Goal: Contribute content: Add original content to the website for others to see

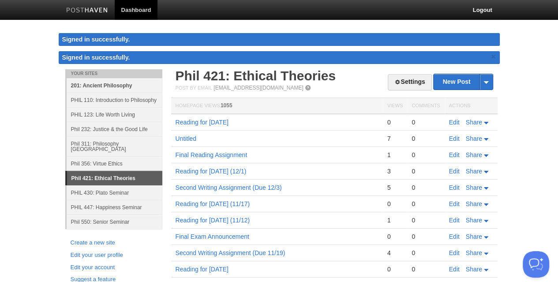
click at [115, 85] on link "201: Ancient Philosophy" at bounding box center [115, 85] width 96 height 15
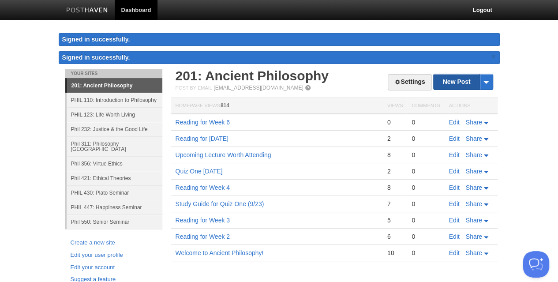
click at [443, 82] on link "New Post" at bounding box center [463, 81] width 59 height 15
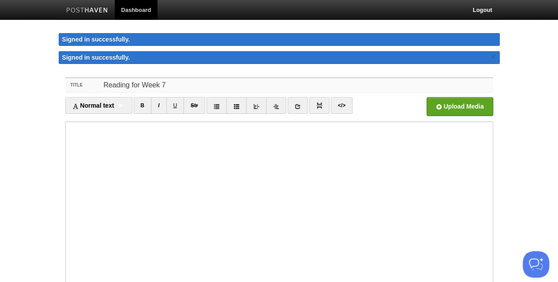
type input "Reading for Week 7"
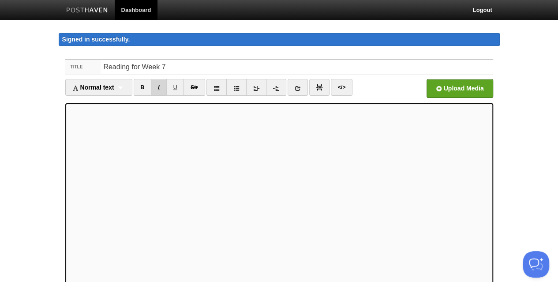
click at [163, 86] on link "I" at bounding box center [158, 87] width 15 height 17
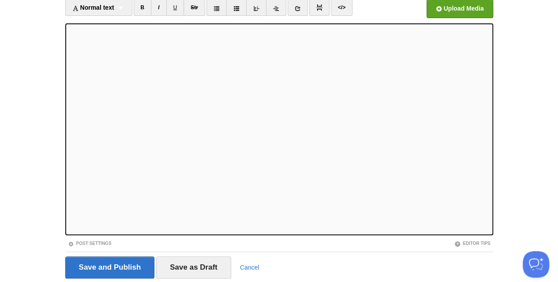
scroll to position [82, 0]
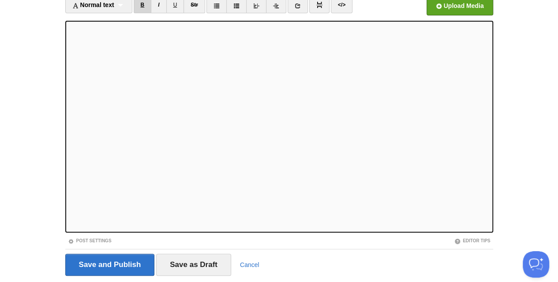
click at [147, 7] on link "B" at bounding box center [143, 4] width 18 height 17
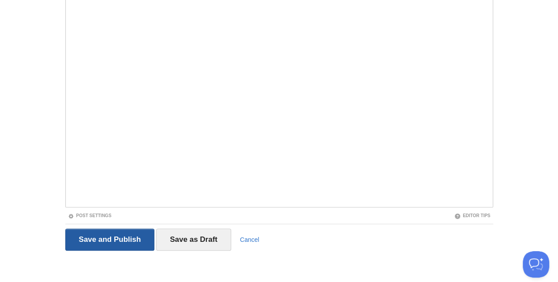
click at [128, 239] on input "Save and Publish" at bounding box center [110, 239] width 90 height 22
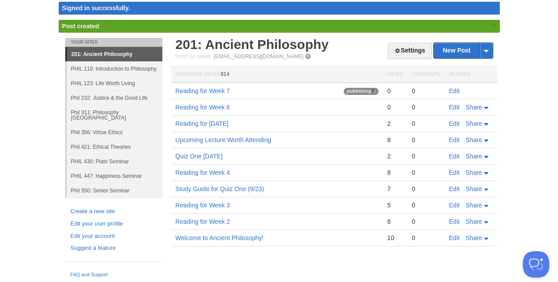
scroll to position [23, 0]
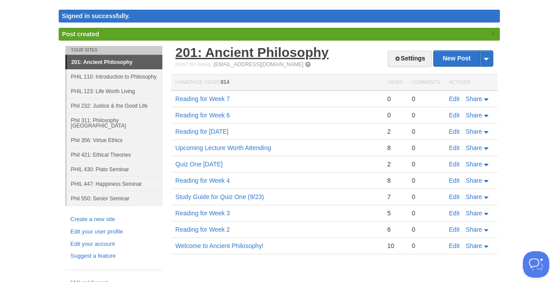
click at [254, 52] on link "201: Ancient Philosophy" at bounding box center [252, 52] width 153 height 15
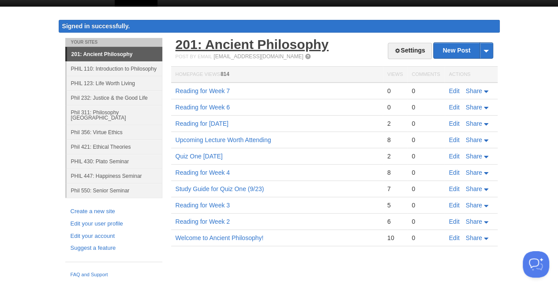
scroll to position [5, 0]
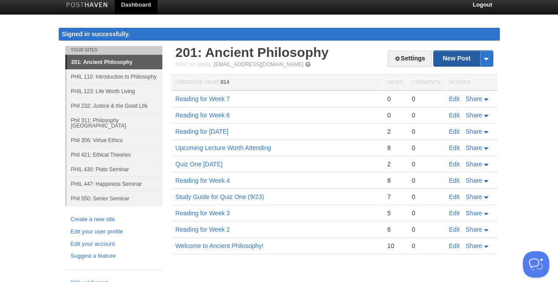
click at [450, 60] on link "New Post" at bounding box center [463, 58] width 59 height 15
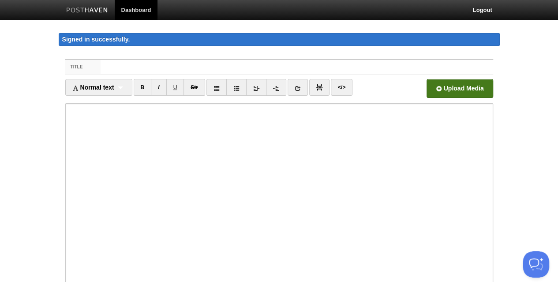
click at [441, 92] on input "file" at bounding box center [193, 90] width 668 height 45
click at [198, 69] on input "Title" at bounding box center [297, 67] width 392 height 14
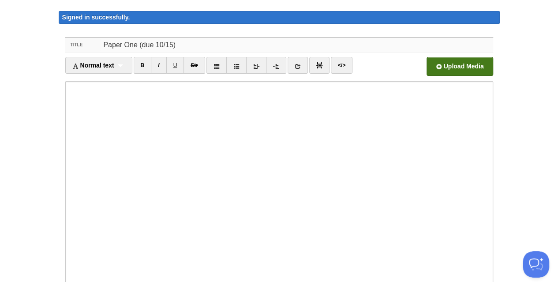
scroll to position [108, 0]
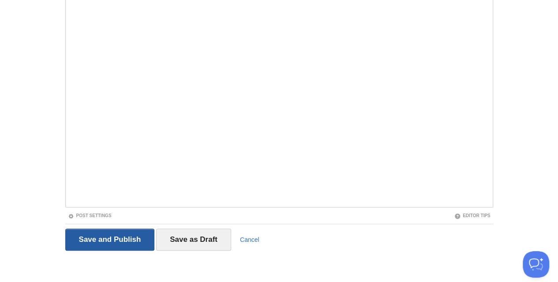
type input "Paper One (due 10/15)"
click at [108, 228] on input "Save and Publish" at bounding box center [110, 239] width 90 height 22
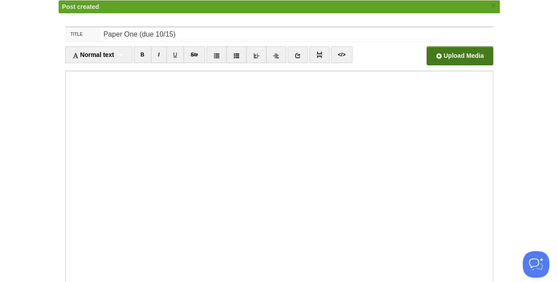
scroll to position [35, 0]
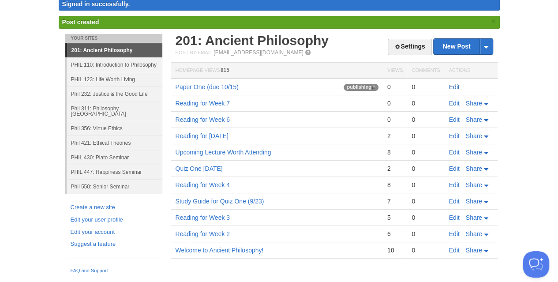
click at [453, 86] on link "Edit" at bounding box center [454, 86] width 11 height 7
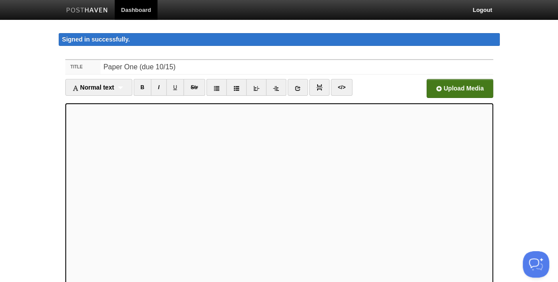
click at [450, 91] on input "file" at bounding box center [193, 90] width 668 height 45
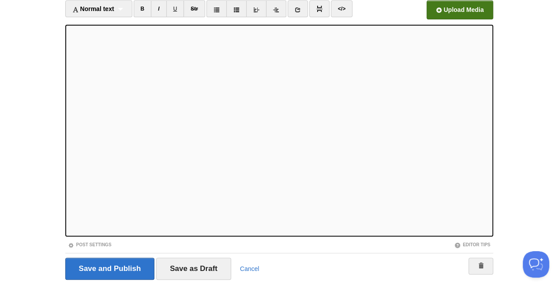
scroll to position [108, 0]
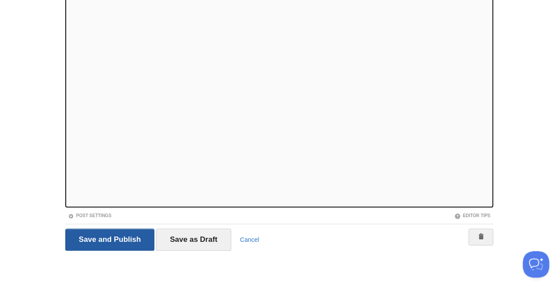
click at [108, 235] on input "Save and Publish" at bounding box center [110, 239] width 90 height 22
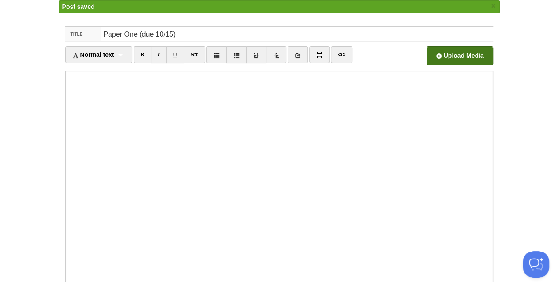
scroll to position [35, 0]
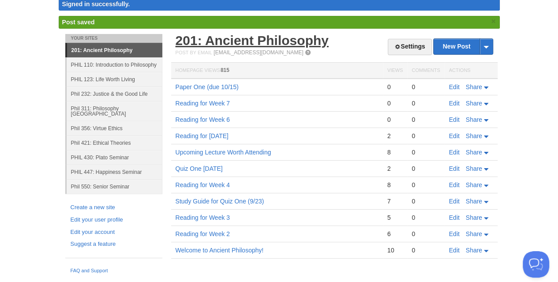
click at [226, 41] on link "201: Ancient Philosophy" at bounding box center [252, 40] width 153 height 15
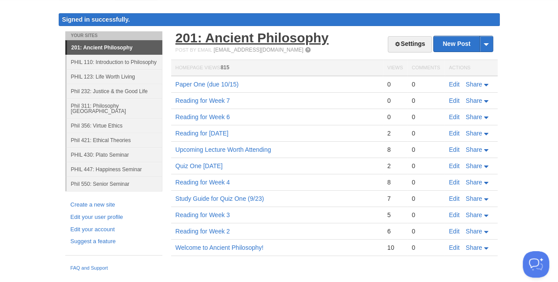
scroll to position [18, 0]
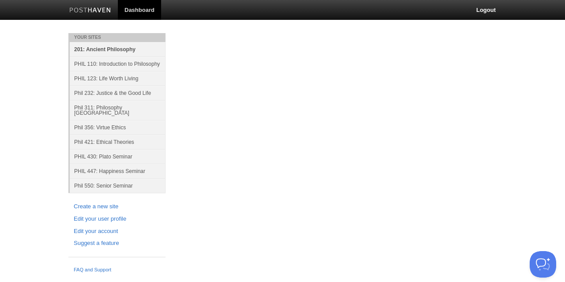
click at [108, 49] on link "201: Ancient Philosophy" at bounding box center [118, 49] width 96 height 15
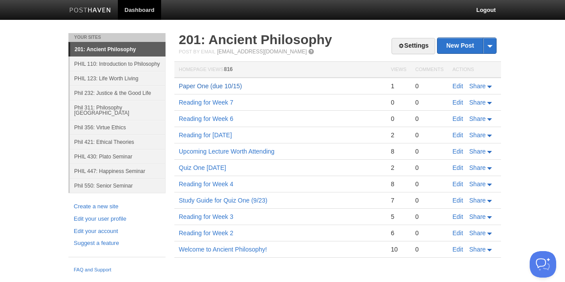
click at [202, 87] on link "Paper One (due 10/15)" at bounding box center [210, 85] width 63 height 7
click at [455, 85] on link "Edit" at bounding box center [457, 85] width 11 height 7
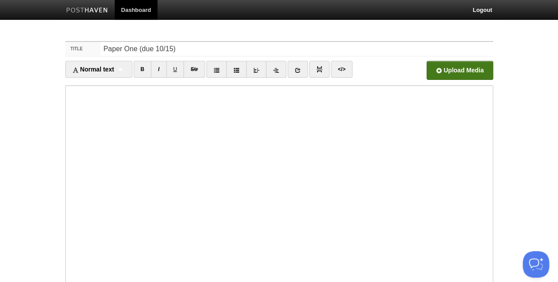
click at [452, 75] on input "file" at bounding box center [193, 72] width 668 height 45
click at [455, 64] on input "file" at bounding box center [193, 72] width 668 height 45
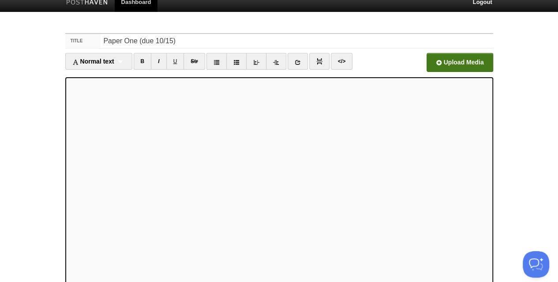
scroll to position [90, 0]
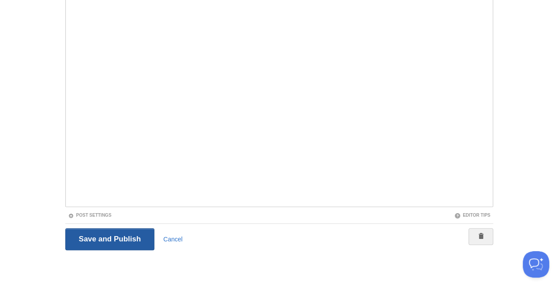
click at [91, 241] on input "Save and Publish" at bounding box center [110, 239] width 90 height 22
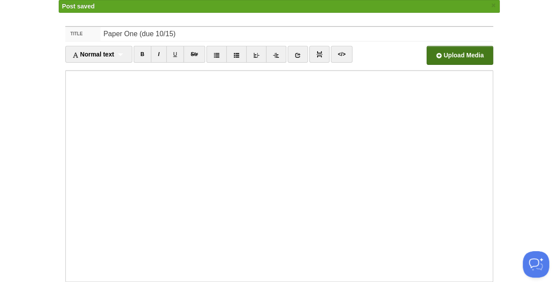
scroll to position [18, 0]
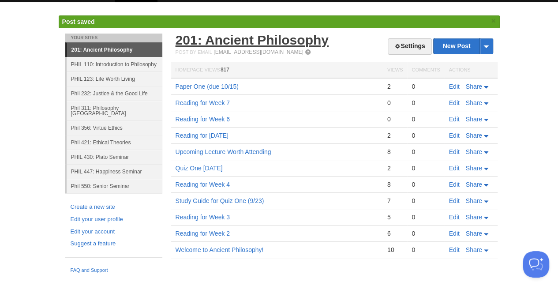
click at [204, 43] on link "201: Ancient Philosophy" at bounding box center [252, 40] width 153 height 15
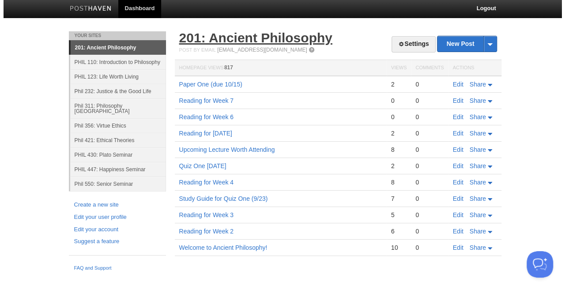
scroll to position [0, 0]
